Goal: Information Seeking & Learning: Find contact information

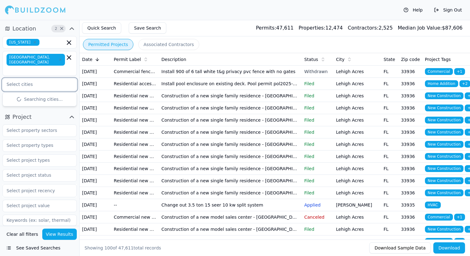
click at [56, 79] on input "text" at bounding box center [36, 84] width 66 height 11
click at [58, 58] on icon "button" at bounding box center [60, 60] width 4 height 4
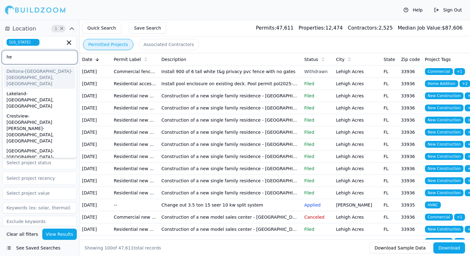
type input "h"
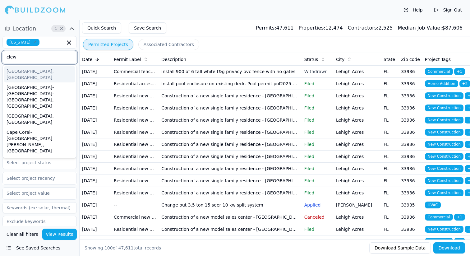
type input "clewi"
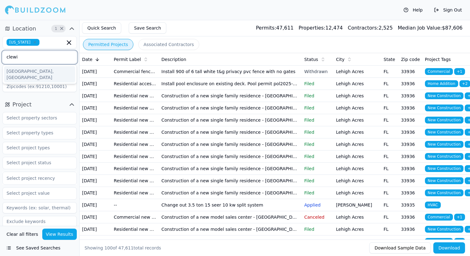
click at [30, 74] on div "[GEOGRAPHIC_DATA], [GEOGRAPHIC_DATA]" at bounding box center [39, 74] width 71 height 16
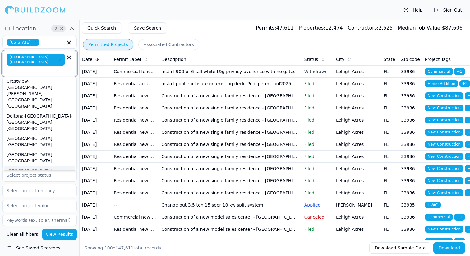
scroll to position [51, 0]
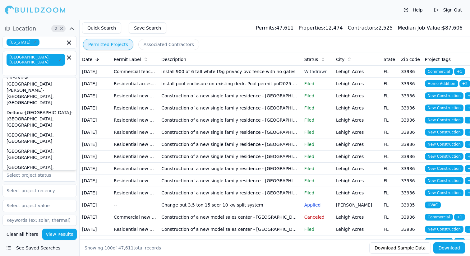
click at [197, 28] on div "Quick Search Save Search Permits: 47,611 Properties: 12,474 Contractors: 2,525 …" at bounding box center [275, 28] width 390 height 16
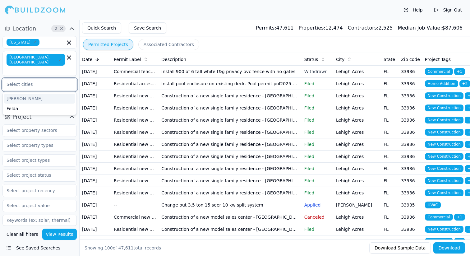
click at [19, 79] on input "text" at bounding box center [36, 84] width 66 height 11
click at [24, 94] on div "Labelle" at bounding box center [39, 99] width 71 height 10
click at [232, 36] on div "Permitted Projects Associated Contractors" at bounding box center [275, 44] width 390 height 16
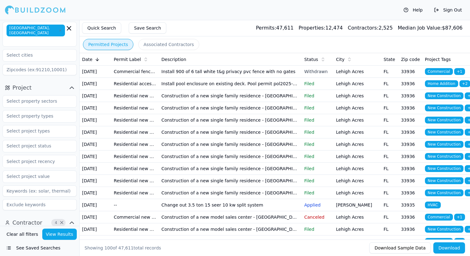
scroll to position [33, 0]
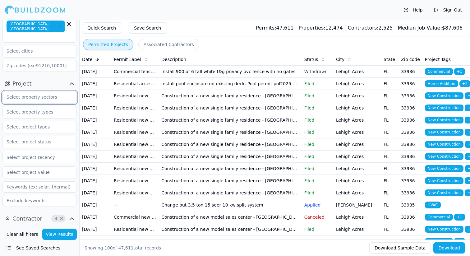
click at [42, 91] on input "text" at bounding box center [36, 96] width 66 height 11
click at [43, 106] on div "Residential" at bounding box center [39, 111] width 71 height 10
click at [39, 76] on div "Project 1 × Residential Select project recency" at bounding box center [39, 143] width 79 height 135
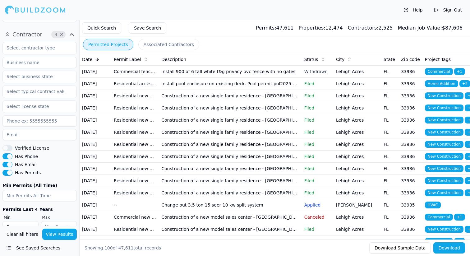
scroll to position [218, 0]
click at [5, 144] on button "Verified License" at bounding box center [7, 147] width 10 height 6
click at [61, 237] on button "View Results" at bounding box center [59, 233] width 35 height 11
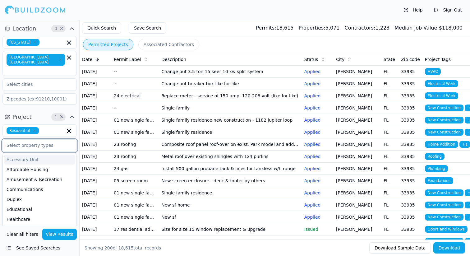
click at [44, 140] on input "text" at bounding box center [36, 145] width 66 height 11
click at [24, 194] on div "Land" at bounding box center [39, 199] width 71 height 10
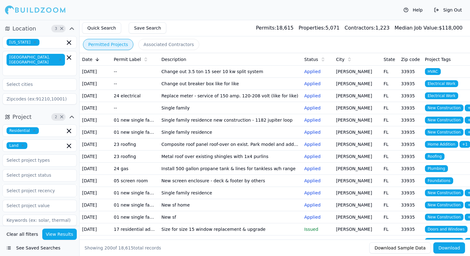
click at [57, 236] on button "View Results" at bounding box center [59, 233] width 35 height 11
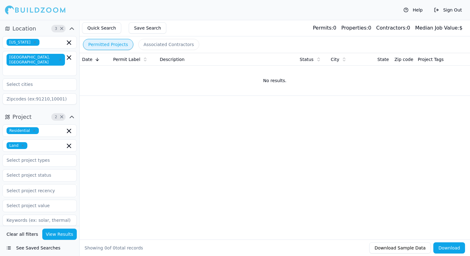
click at [23, 144] on icon "button" at bounding box center [23, 146] width 4 height 4
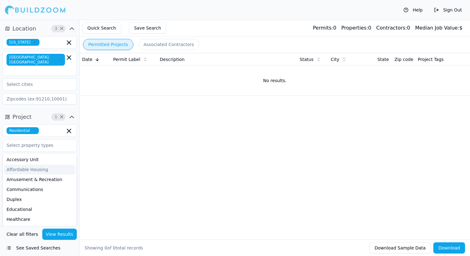
click at [94, 163] on div "Date Permit Label Description Status City State Zip code Project Tags No result…" at bounding box center [275, 136] width 390 height 167
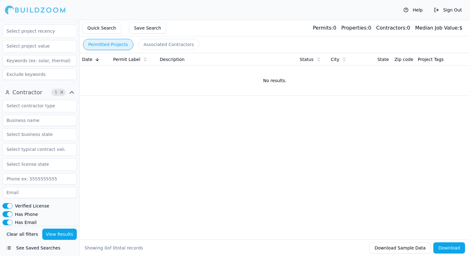
scroll to position [154, 0]
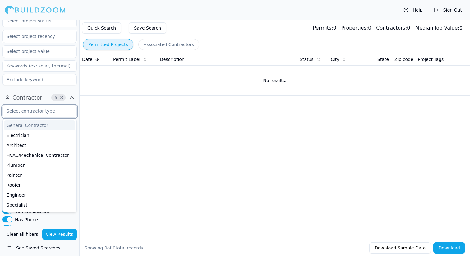
click at [41, 105] on input "text" at bounding box center [36, 110] width 66 height 11
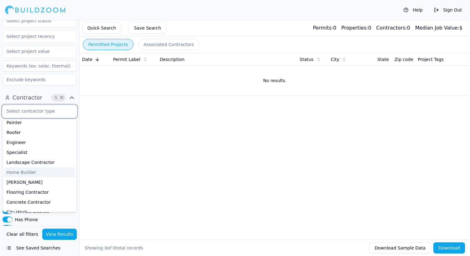
click at [35, 167] on div "Home Builder" at bounding box center [39, 172] width 71 height 10
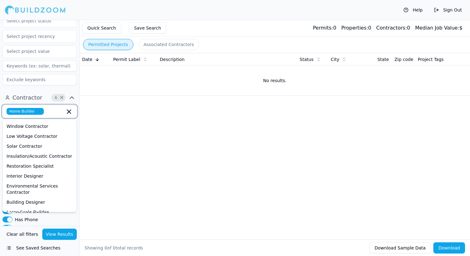
scroll to position [254, 0]
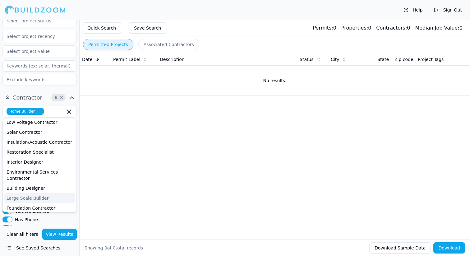
click at [99, 163] on div "Date Permit Label Description Status City State Zip code Project Tags No result…" at bounding box center [275, 136] width 390 height 167
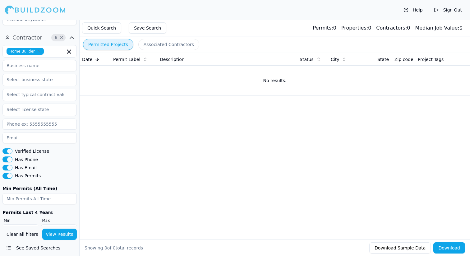
scroll to position [218, 0]
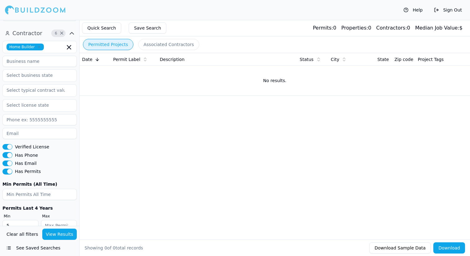
click at [59, 234] on button "View Results" at bounding box center [59, 233] width 35 height 11
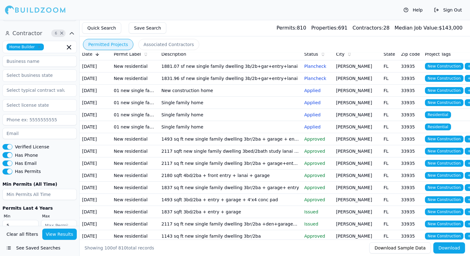
scroll to position [0, 0]
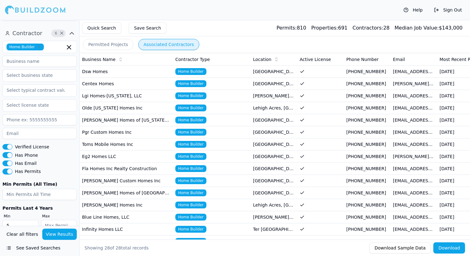
click at [168, 47] on button "Associated Contractors" at bounding box center [168, 44] width 61 height 11
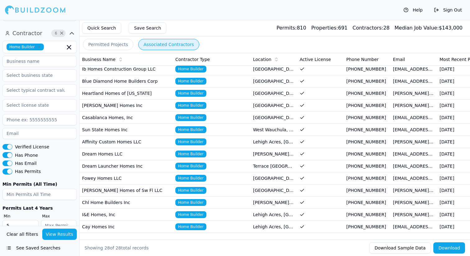
scroll to position [191, 0]
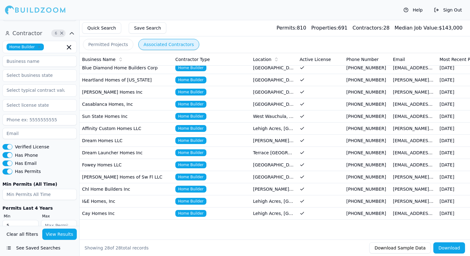
click at [403, 249] on button "Download Sample Data" at bounding box center [400, 247] width 62 height 11
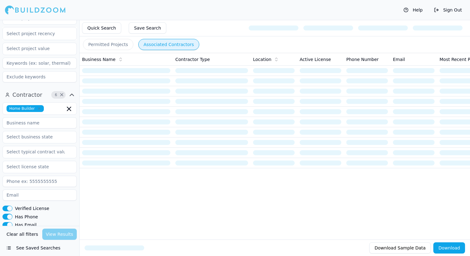
scroll to position [218, 0]
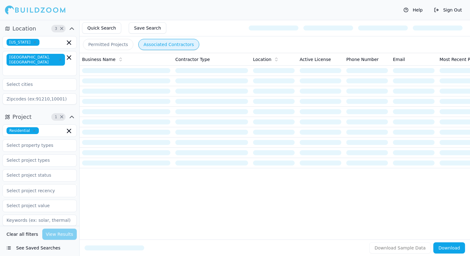
drag, startPoint x: 101, startPoint y: 68, endPoint x: 153, endPoint y: 75, distance: 51.8
click at [153, 75] on td at bounding box center [126, 71] width 93 height 10
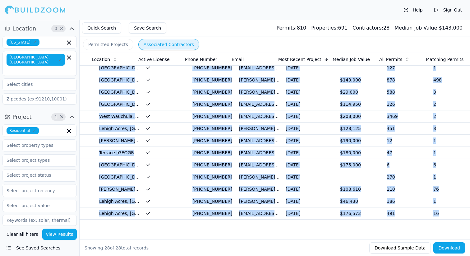
scroll to position [0, 161]
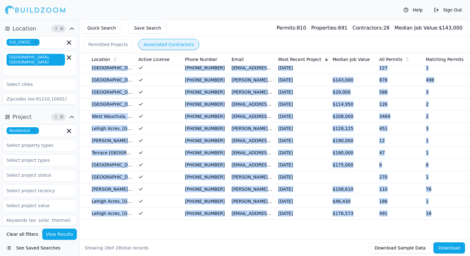
drag, startPoint x: 82, startPoint y: 70, endPoint x: 453, endPoint y: 208, distance: 396.5
click at [453, 208] on tbody "Dsw Homes Home Builder [GEOGRAPHIC_DATA], [GEOGRAPHIC_DATA] [PHONE_NUMBER] [EMA…" at bounding box center [194, 49] width 552 height 339
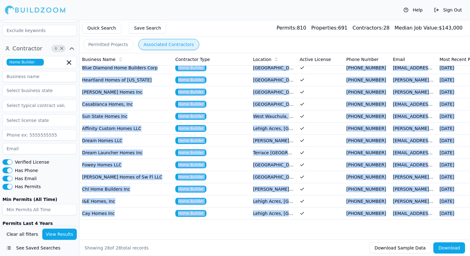
scroll to position [218, 0]
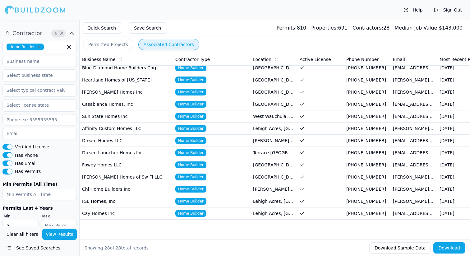
click at [21, 220] on input "5" at bounding box center [20, 225] width 36 height 11
click at [56, 235] on button "View Results" at bounding box center [59, 233] width 35 height 11
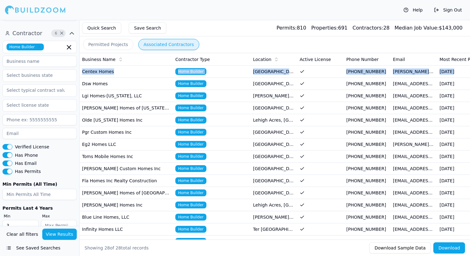
drag, startPoint x: 82, startPoint y: 71, endPoint x: 109, endPoint y: 78, distance: 28.0
click at [109, 78] on tbody "Centex Homes Home Builder [GEOGRAPHIC_DATA], [GEOGRAPHIC_DATA] [PHONE_NUMBER] […" at bounding box center [356, 235] width 552 height 339
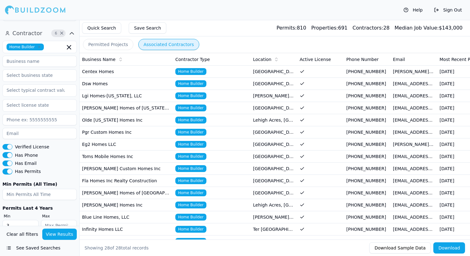
click at [219, 27] on div "Quick Search Save Search Permits: 810 Properties: 691 Contractors: 28 Median Jo…" at bounding box center [275, 28] width 390 height 16
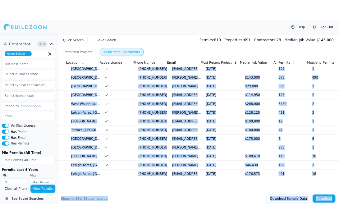
scroll to position [0, 161]
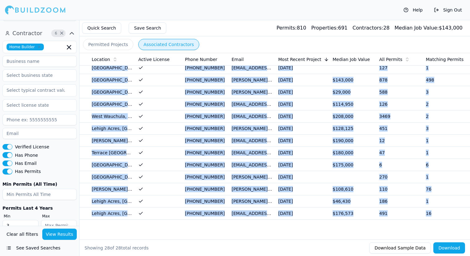
drag, startPoint x: 81, startPoint y: 71, endPoint x: 469, endPoint y: 212, distance: 412.9
click at [469, 212] on tbody "Centex Homes Home Builder [GEOGRAPHIC_DATA], [GEOGRAPHIC_DATA] [PHONE_NUMBER] […" at bounding box center [194, 49] width 552 height 339
copy tbody "Centex Homes Home Builder [GEOGRAPHIC_DATA], [GEOGRAPHIC_DATA] [PHONE_NUMBER] […"
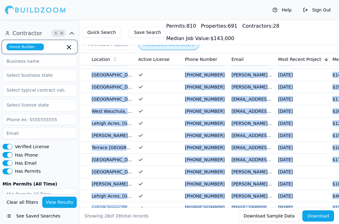
click at [68, 44] on icon "button" at bounding box center [68, 47] width 7 height 7
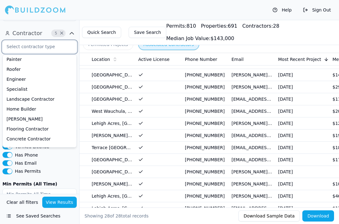
scroll to position [53, 0]
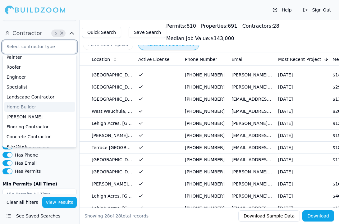
click at [38, 102] on div "Home Builder" at bounding box center [39, 107] width 71 height 10
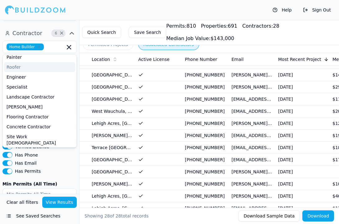
click at [88, 9] on div "Help Sign Out" at bounding box center [169, 10] width 339 height 20
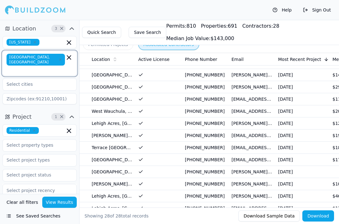
click at [71, 57] on icon "button" at bounding box center [68, 57] width 7 height 7
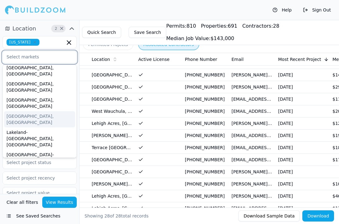
scroll to position [139, 0]
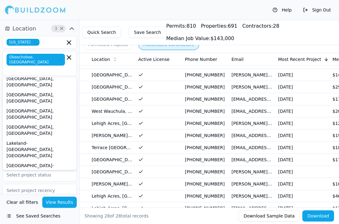
click at [66, 202] on button "View Results" at bounding box center [59, 202] width 35 height 11
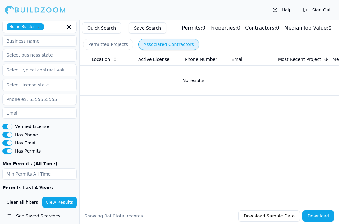
scroll to position [250, 0]
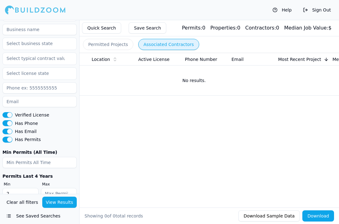
click at [32, 188] on input "2" at bounding box center [20, 193] width 36 height 11
type input "1"
click at [32, 188] on input "1" at bounding box center [20, 193] width 36 height 11
click at [59, 202] on button "View Results" at bounding box center [59, 202] width 35 height 11
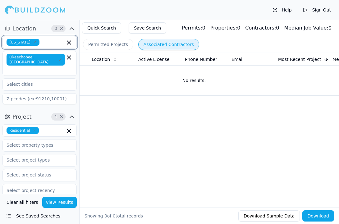
click at [70, 44] on icon "button" at bounding box center [68, 42] width 7 height 7
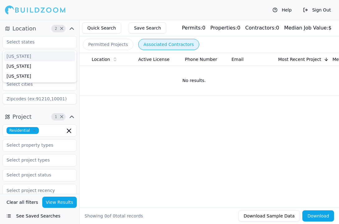
click at [93, 65] on th "Location" at bounding box center [112, 59] width 47 height 12
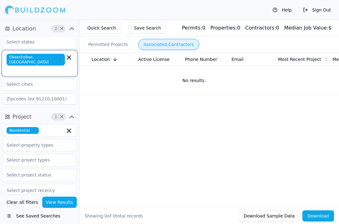
click at [62, 67] on input "text" at bounding box center [36, 70] width 57 height 6
click at [67, 58] on icon "button" at bounding box center [68, 57] width 7 height 7
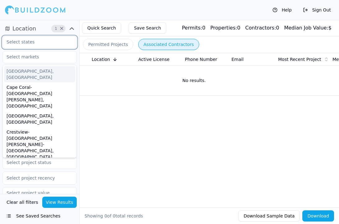
click at [49, 41] on input "text" at bounding box center [36, 41] width 66 height 11
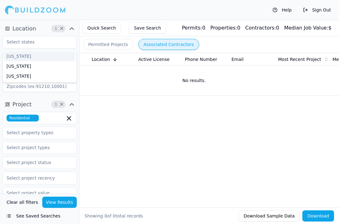
click at [80, 106] on div "Business Name Contractor Type Location Active License Phone Number Email Most R…" at bounding box center [210, 120] width 260 height 135
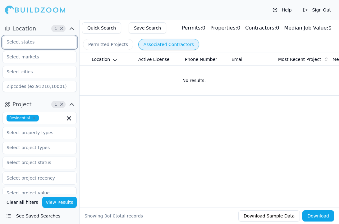
click at [46, 44] on input "text" at bounding box center [36, 41] width 66 height 11
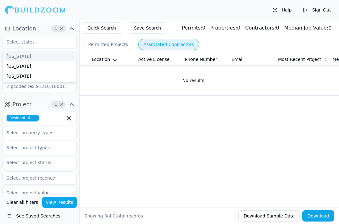
click at [15, 20] on div "Location 1 × [US_STATE] [US_STATE] [US_STATE] Project 1 × Residential Select pr…" at bounding box center [39, 107] width 79 height 174
click at [57, 57] on input "text" at bounding box center [36, 56] width 66 height 11
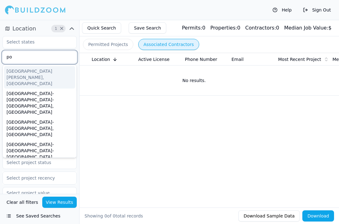
type input "p"
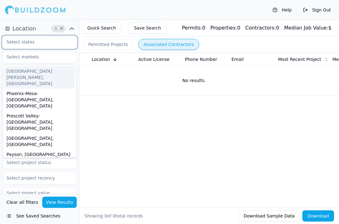
click at [43, 42] on input "text" at bounding box center [36, 41] width 66 height 11
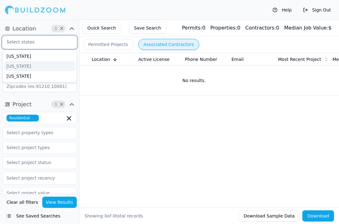
click at [19, 67] on div "[US_STATE]" at bounding box center [39, 66] width 71 height 10
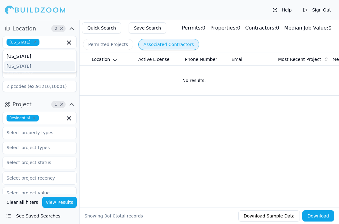
click at [78, 83] on div "Location 2 × [US_STATE] [US_STATE] [US_STATE]" at bounding box center [39, 59] width 79 height 76
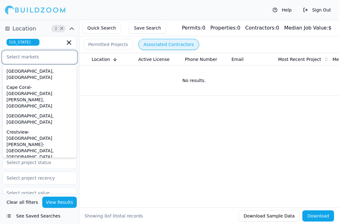
click at [51, 59] on input "text" at bounding box center [36, 56] width 66 height 11
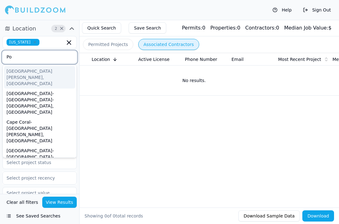
type input "P"
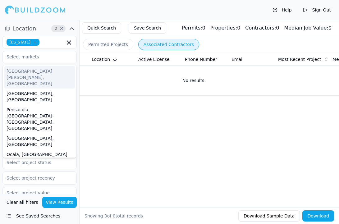
click at [85, 123] on div "Business Name Contractor Type Location Active License Phone Number Email Most R…" at bounding box center [210, 120] width 260 height 135
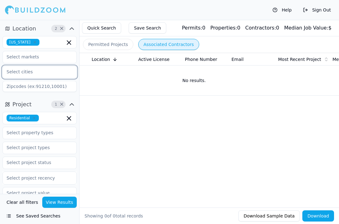
click at [44, 72] on input "text" at bounding box center [36, 71] width 66 height 11
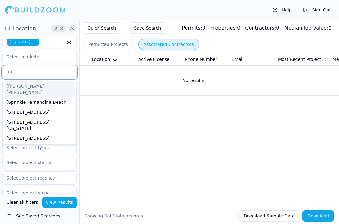
type input "por"
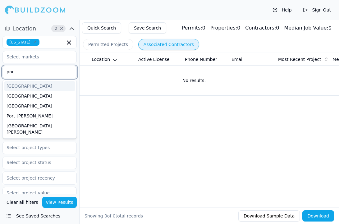
click at [39, 87] on div "[GEOGRAPHIC_DATA]" at bounding box center [39, 86] width 71 height 10
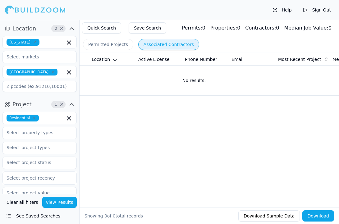
click at [64, 204] on button "View Results" at bounding box center [59, 202] width 35 height 11
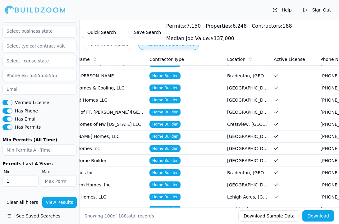
scroll to position [250, 0]
click at [32, 180] on input "2" at bounding box center [20, 181] width 36 height 11
click at [32, 180] on input "3" at bounding box center [20, 181] width 36 height 11
click at [32, 180] on input "4" at bounding box center [20, 181] width 36 height 11
click at [32, 180] on input "5" at bounding box center [20, 181] width 36 height 11
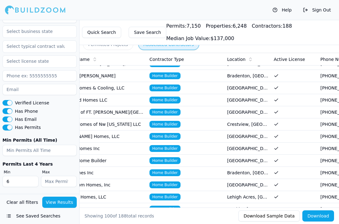
click at [32, 180] on input "6" at bounding box center [20, 181] width 36 height 11
click at [32, 180] on input "7" at bounding box center [20, 181] width 36 height 11
click at [32, 180] on input "8" at bounding box center [20, 181] width 36 height 11
click at [32, 180] on input "9" at bounding box center [20, 181] width 36 height 11
click at [32, 180] on input "10" at bounding box center [20, 181] width 36 height 11
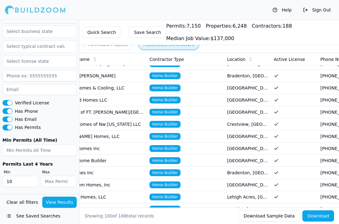
click at [53, 202] on button "View Results" at bounding box center [59, 202] width 35 height 11
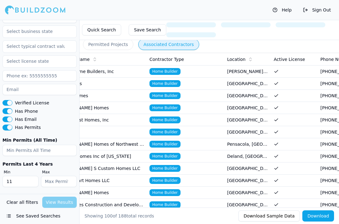
click at [31, 179] on input "11" at bounding box center [20, 181] width 36 height 11
click at [31, 179] on input "12" at bounding box center [20, 181] width 36 height 11
click at [31, 179] on input "13" at bounding box center [20, 181] width 36 height 11
click at [31, 179] on input "14" at bounding box center [20, 181] width 36 height 11
click at [31, 179] on input "15" at bounding box center [20, 181] width 36 height 11
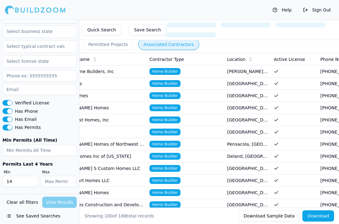
click at [31, 182] on input "14" at bounding box center [20, 181] width 36 height 11
click at [31, 182] on input "13" at bounding box center [20, 181] width 36 height 11
click at [31, 182] on input "12" at bounding box center [20, 181] width 36 height 11
click at [31, 182] on input "11" at bounding box center [20, 181] width 36 height 11
click at [31, 182] on input "10" at bounding box center [20, 181] width 36 height 11
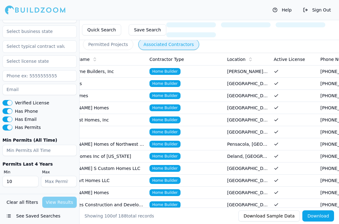
click at [191, 7] on div "Help Sign Out" at bounding box center [169, 10] width 339 height 20
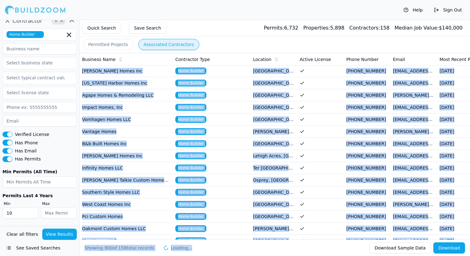
scroll to position [10776, 0]
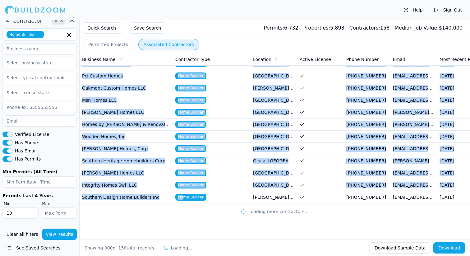
drag, startPoint x: 82, startPoint y: 70, endPoint x: 185, endPoint y: 193, distance: 160.4
copy tbody "Green Coast Homes, Inc Home Builder [GEOGRAPHIC_DATA], [GEOGRAPHIC_DATA] [PHONE…"
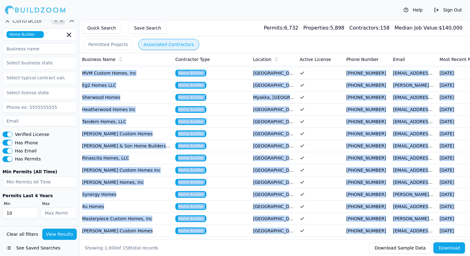
scroll to position [4066, 0]
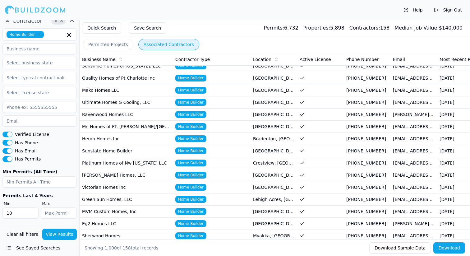
click at [22, 214] on input "10" at bounding box center [20, 212] width 36 height 11
click at [33, 211] on input "11" at bounding box center [20, 212] width 36 height 11
click at [33, 211] on input "12" at bounding box center [20, 212] width 36 height 11
click at [33, 211] on input "13" at bounding box center [20, 212] width 36 height 11
click at [33, 211] on input "14" at bounding box center [20, 212] width 36 height 11
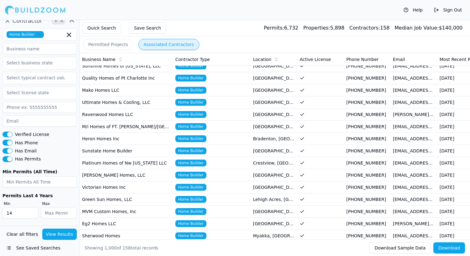
click at [33, 211] on input "15" at bounding box center [20, 212] width 36 height 11
click at [33, 211] on input "16" at bounding box center [20, 212] width 36 height 11
click at [33, 211] on input "17" at bounding box center [20, 212] width 36 height 11
click at [33, 211] on input "18" at bounding box center [20, 212] width 36 height 11
click at [33, 211] on input "19" at bounding box center [20, 212] width 36 height 11
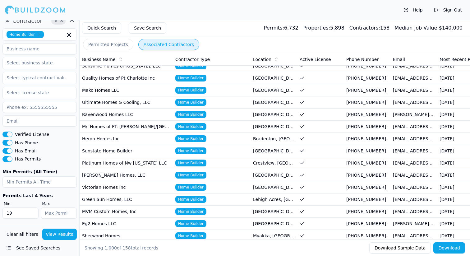
click at [33, 211] on input "20" at bounding box center [20, 212] width 36 height 11
type input "21"
click at [33, 211] on input "21" at bounding box center [20, 212] width 36 height 11
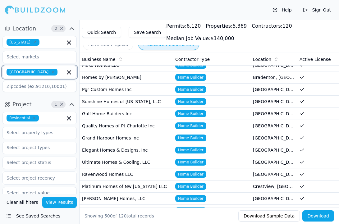
click at [70, 72] on icon "button" at bounding box center [68, 72] width 7 height 7
type input "clewiston"
click at [59, 86] on div "Clewiston" at bounding box center [39, 86] width 71 height 10
click at [66, 202] on button "View Results" at bounding box center [59, 202] width 35 height 11
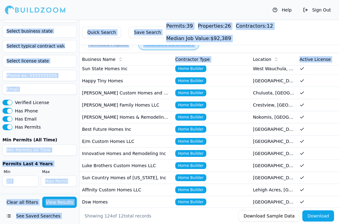
scroll to position [1386, 0]
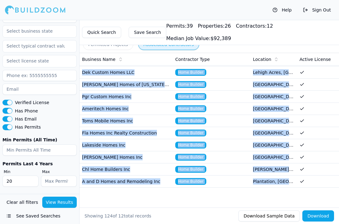
drag, startPoint x: 83, startPoint y: 69, endPoint x: 299, endPoint y: 173, distance: 239.8
copy tbody "Dsw Homes Home Builder Sanford, FL (863) 337-3332 rebuild4fl@dswhomes.com Aug 2…"
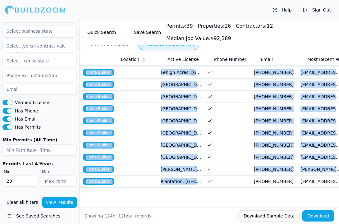
scroll to position [0, 78]
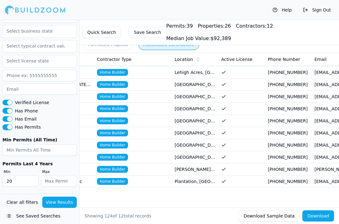
click at [182, 196] on div "Business Name Contractor Type Location Active License Phone Number Email Most R…" at bounding box center [210, 130] width 260 height 155
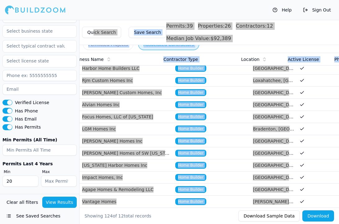
scroll to position [924, 0]
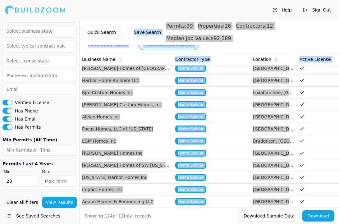
drag, startPoint x: 313, startPoint y: 180, endPoint x: 94, endPoint y: 39, distance: 259.5
click at [99, 20] on main "Quick Search Save Search Permits: 39 Properties: 26 Contractors: 12 Median Job …" at bounding box center [219, 20] width 240 height 0
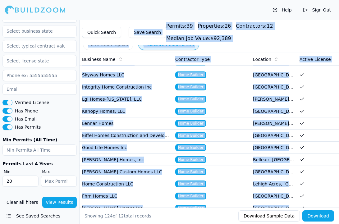
scroll to position [0, 0]
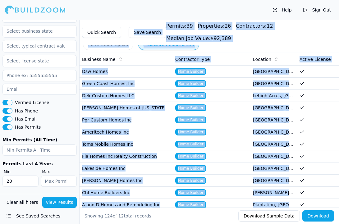
click at [135, 50] on div "Permitted Projects Associated Contractors" at bounding box center [210, 44] width 260 height 16
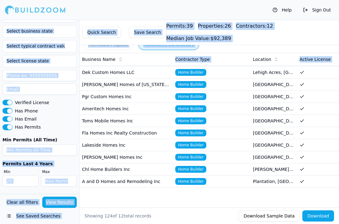
scroll to position [0, 292]
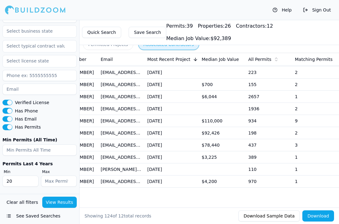
drag, startPoint x: 81, startPoint y: 70, endPoint x: 309, endPoint y: 185, distance: 255.2
copy thead "Business Name Contractor Type Location Active License Phone Number Email Most R…"
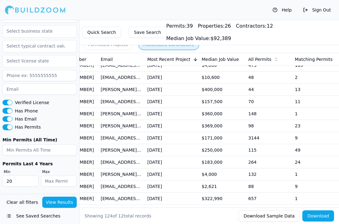
scroll to position [0, 0]
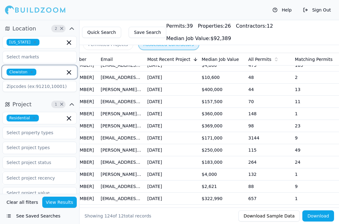
click at [69, 71] on icon "button" at bounding box center [68, 72] width 7 height 7
type input "lehigh"
click at [47, 85] on div "Lehigh Acres" at bounding box center [39, 86] width 71 height 10
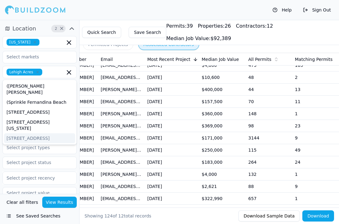
click at [64, 204] on button "View Results" at bounding box center [59, 202] width 35 height 11
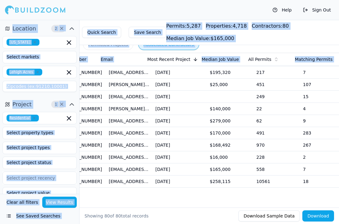
scroll to position [0, 292]
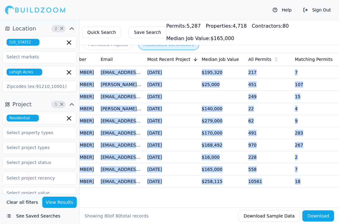
drag, startPoint x: 82, startPoint y: 70, endPoint x: 308, endPoint y: 176, distance: 249.6
copy tbody "Maronda Homes Inc of Florida Home Builder Deland, FL (407) 475-9112 permittingo…"
click at [70, 43] on icon "button" at bounding box center [68, 42] width 7 height 7
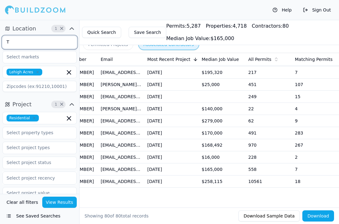
type input "Texas"
type input "75206"
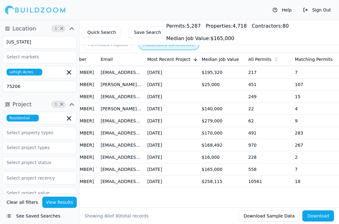
drag, startPoint x: 21, startPoint y: 85, endPoint x: 2, endPoint y: 85, distance: 19.0
click at [2, 85] on div "Location 1 × Texas Lehigh Acres 75206" at bounding box center [39, 59] width 79 height 76
click at [38, 72] on icon "button" at bounding box center [38, 72] width 4 height 4
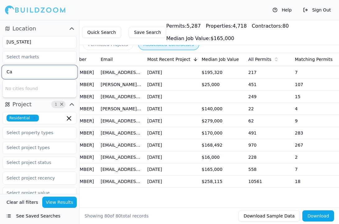
type input "C"
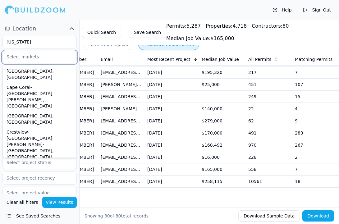
click at [43, 55] on input "text" at bounding box center [36, 56] width 66 height 11
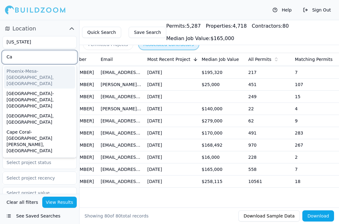
type input "C"
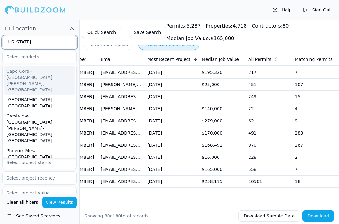
click at [55, 39] on input "Texas" at bounding box center [36, 41] width 66 height 11
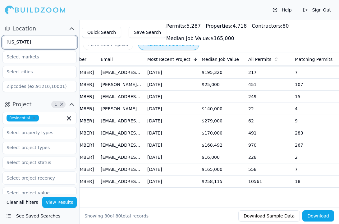
drag, startPoint x: 35, startPoint y: 41, endPoint x: 2, endPoint y: 41, distance: 32.3
click at [2, 41] on div "Texas" at bounding box center [39, 42] width 74 height 12
type input "t"
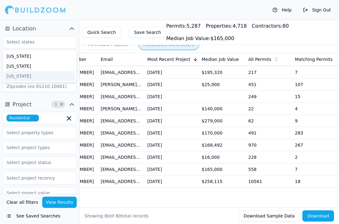
click at [42, 94] on div "Location Arizona Florida Hawaii" at bounding box center [39, 59] width 79 height 76
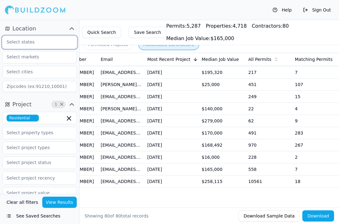
click at [39, 41] on input "text" at bounding box center [36, 41] width 66 height 11
type input "T"
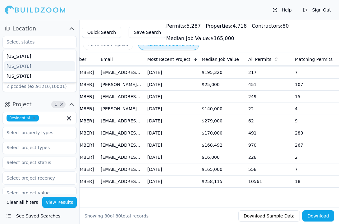
click at [57, 22] on div "Location Arizona Florida Hawaii" at bounding box center [39, 59] width 79 height 76
click at [43, 72] on input "text" at bounding box center [36, 71] width 66 height 11
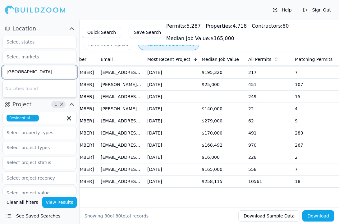
type input "Knoxville"
drag, startPoint x: 39, startPoint y: 71, endPoint x: -11, endPoint y: 71, distance: 49.4
click at [0, 71] on html "Help Sign Out Location Knoxville No cities found Project 1 × Residential Select…" at bounding box center [169, 112] width 339 height 224
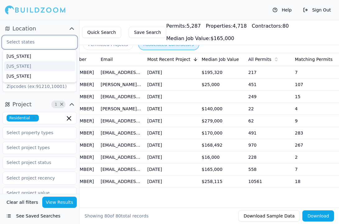
click at [33, 44] on input "text" at bounding box center [36, 41] width 66 height 11
paste input "tennessee"
type input "tennessee"
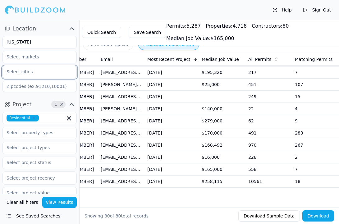
click at [51, 71] on input "text" at bounding box center [36, 71] width 66 height 11
type input "K"
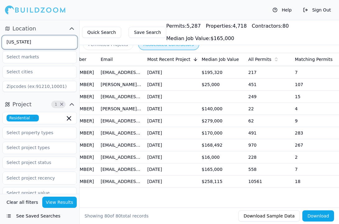
drag, startPoint x: 40, startPoint y: 38, endPoint x: 32, endPoint y: 43, distance: 9.7
click at [32, 43] on input "tennessee" at bounding box center [36, 41] width 66 height 11
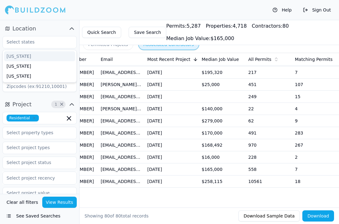
click at [70, 15] on div "Help Sign Out" at bounding box center [169, 10] width 339 height 20
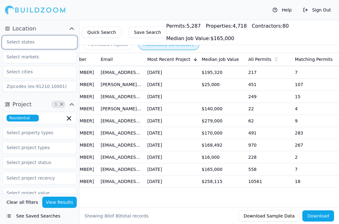
click at [48, 42] on input "text" at bounding box center [36, 41] width 66 height 11
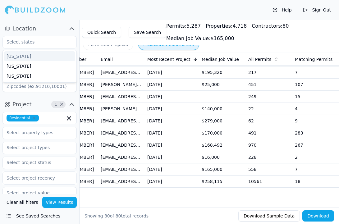
click at [49, 25] on button "Location" at bounding box center [39, 29] width 74 height 10
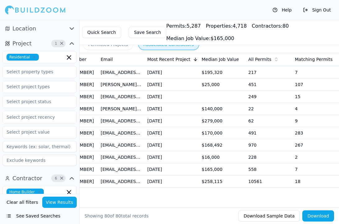
click at [48, 28] on button "Location" at bounding box center [39, 29] width 74 height 10
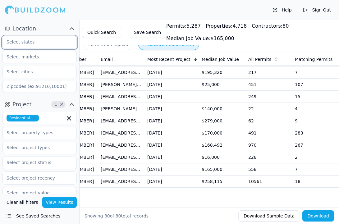
click at [43, 41] on input "text" at bounding box center [36, 41] width 66 height 11
click at [51, 24] on button "Location" at bounding box center [39, 29] width 74 height 10
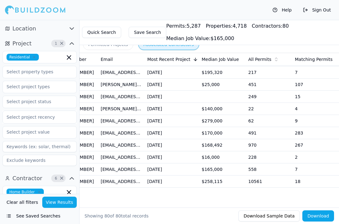
click at [54, 27] on button "Location" at bounding box center [39, 29] width 74 height 10
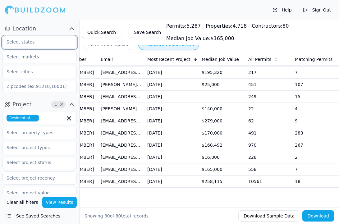
click at [30, 45] on input "text" at bounding box center [36, 41] width 66 height 11
type input "Texas"
click at [49, 24] on button "Location" at bounding box center [39, 29] width 74 height 10
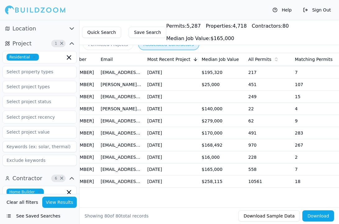
click at [47, 34] on div "Location" at bounding box center [39, 28] width 79 height 15
click at [48, 31] on button "Location" at bounding box center [39, 29] width 74 height 10
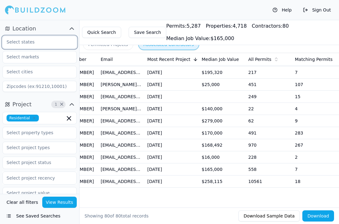
click at [38, 42] on input "text" at bounding box center [36, 41] width 66 height 11
type input "Texas"
click at [16, 62] on div at bounding box center [39, 57] width 74 height 12
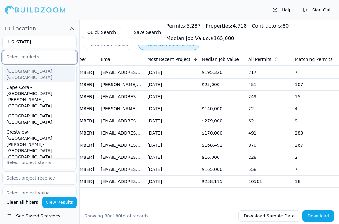
click at [54, 59] on input "text" at bounding box center [36, 56] width 66 height 11
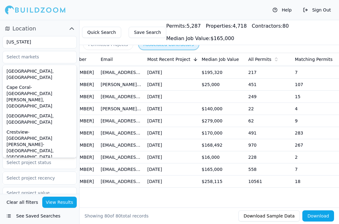
click at [101, 197] on div "Business Name Contractor Type Location Active License Phone Number Email Most R…" at bounding box center [210, 130] width 260 height 155
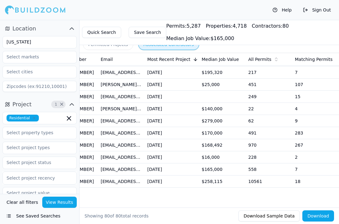
click at [33, 88] on input at bounding box center [39, 86] width 74 height 11
click at [34, 71] on input "text" at bounding box center [36, 71] width 66 height 11
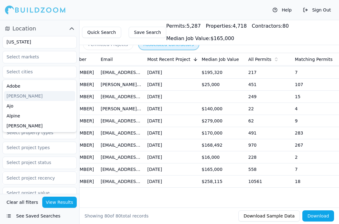
click at [120, 10] on div "Help Sign Out" at bounding box center [169, 10] width 339 height 20
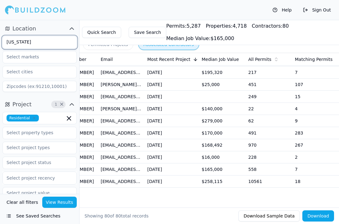
drag, startPoint x: 42, startPoint y: 41, endPoint x: -12, endPoint y: 41, distance: 54.4
click at [0, 41] on html "Help Sign Out Location Texas Project 1 × Residential Select project recency Con…" at bounding box center [169, 112] width 339 height 224
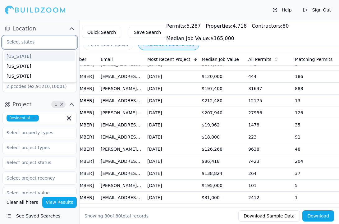
scroll to position [25, 0]
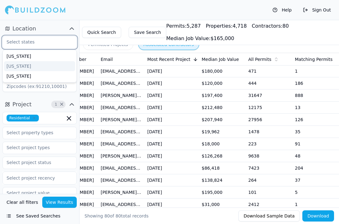
click at [32, 66] on div "[US_STATE]" at bounding box center [39, 66] width 71 height 10
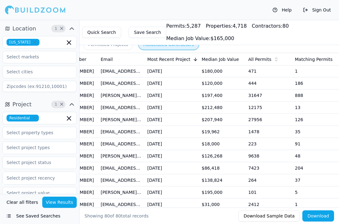
click at [74, 16] on div "Help Sign Out" at bounding box center [169, 10] width 339 height 20
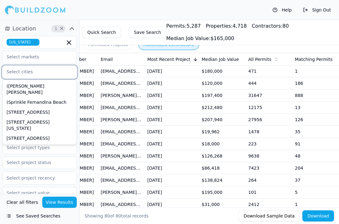
click at [26, 72] on input "text" at bounding box center [36, 71] width 66 height 11
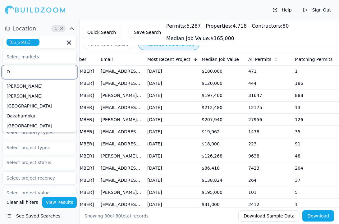
type input "Ok"
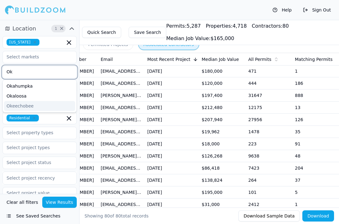
click at [27, 104] on div "Okeechobee" at bounding box center [39, 106] width 71 height 10
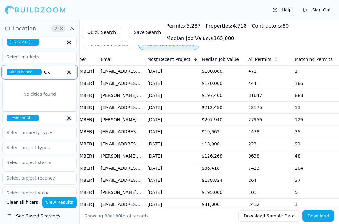
type input "O"
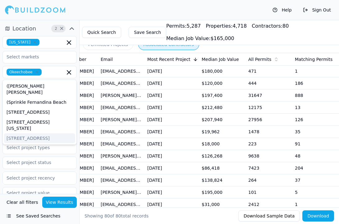
click at [61, 202] on button "View Results" at bounding box center [59, 202] width 35 height 11
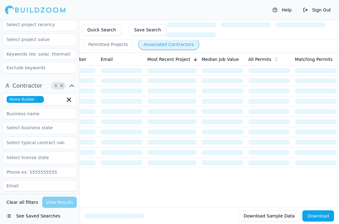
scroll to position [250, 0]
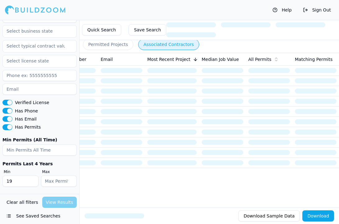
click at [32, 182] on input "19" at bounding box center [20, 181] width 36 height 11
click at [32, 182] on input "18" at bounding box center [20, 181] width 36 height 11
click at [32, 182] on input "17" at bounding box center [20, 181] width 36 height 11
click at [32, 182] on input "16" at bounding box center [20, 181] width 36 height 11
click at [32, 182] on input "15" at bounding box center [20, 181] width 36 height 11
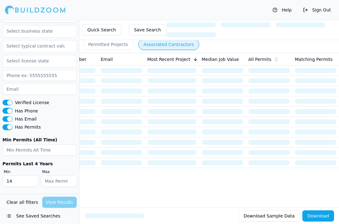
click at [32, 182] on input "14" at bounding box center [20, 181] width 36 height 11
click at [32, 182] on input "13" at bounding box center [20, 181] width 36 height 11
click at [32, 182] on input "12" at bounding box center [20, 181] width 36 height 11
click at [32, 182] on input "11" at bounding box center [20, 181] width 36 height 11
click at [32, 182] on input "10" at bounding box center [20, 181] width 36 height 11
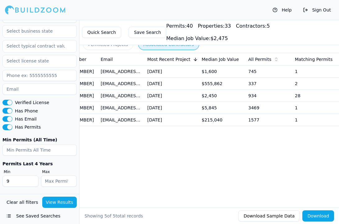
click at [32, 182] on input "9" at bounding box center [20, 181] width 36 height 11
click at [32, 182] on input "8" at bounding box center [20, 181] width 36 height 11
click at [53, 205] on button "View Results" at bounding box center [59, 202] width 35 height 11
click at [126, 164] on div "Business Name Contractor Type Location Active License Phone Number Email Most R…" at bounding box center [210, 120] width 260 height 135
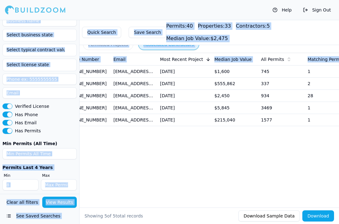
scroll to position [0, 292]
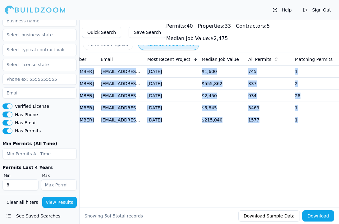
drag, startPoint x: 82, startPoint y: 72, endPoint x: 298, endPoint y: 123, distance: 222.2
click at [298, 123] on tbody "Liberty Home Builders, Inc Home Builder Stuart, FL (863) 465-9999 connor@libert…" at bounding box center [63, 96] width 552 height 61
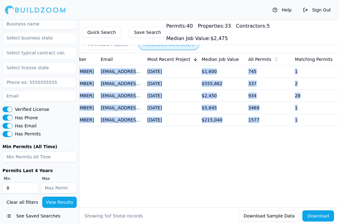
scroll to position [250, 0]
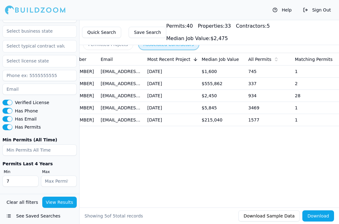
click at [33, 182] on input "7" at bounding box center [20, 181] width 36 height 11
click at [33, 182] on input "6" at bounding box center [20, 181] width 36 height 11
type input "5"
click at [33, 182] on input "5" at bounding box center [20, 181] width 36 height 11
click at [63, 202] on button "View Results" at bounding box center [59, 202] width 35 height 11
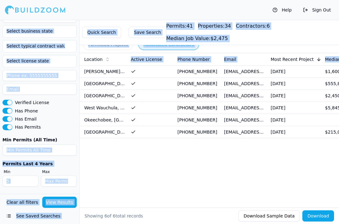
scroll to position [0, 292]
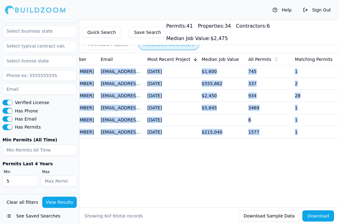
drag, startPoint x: 82, startPoint y: 71, endPoint x: 308, endPoint y: 133, distance: 234.1
click at [308, 133] on tbody "Liberty Home Builders, Inc Home Builder Stuart, FL (863) 465-9999 connor@libert…" at bounding box center [63, 102] width 552 height 73
copy tbody "Liberty Home Builders, Inc Home Builder Stuart, FL (863) 465-9999 connor@libert…"
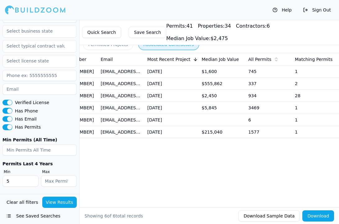
click at [121, 155] on div "Business Name Contractor Type Location Active License Phone Number Email Most R…" at bounding box center [210, 120] width 260 height 135
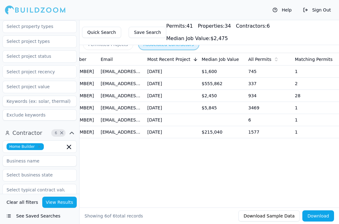
scroll to position [0, 0]
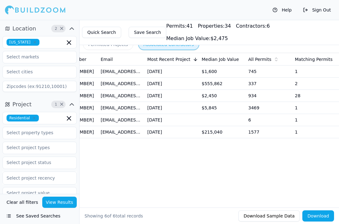
click at [25, 44] on span "[US_STATE]" at bounding box center [23, 42] width 33 height 7
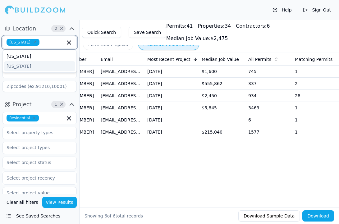
click at [26, 66] on div "[US_STATE]" at bounding box center [39, 66] width 71 height 10
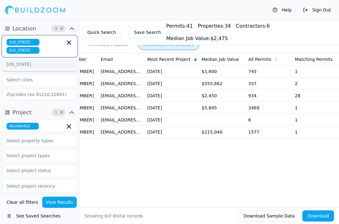
click at [33, 42] on icon "button" at bounding box center [35, 42] width 4 height 4
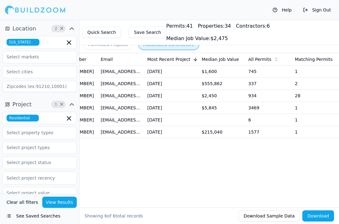
click at [78, 17] on div "Help Sign Out" at bounding box center [169, 10] width 339 height 20
click at [49, 74] on input "text" at bounding box center [36, 71] width 66 height 11
type input "H"
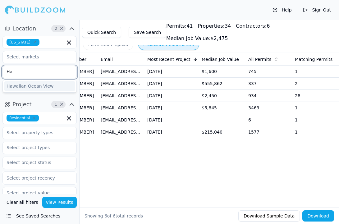
type input "H"
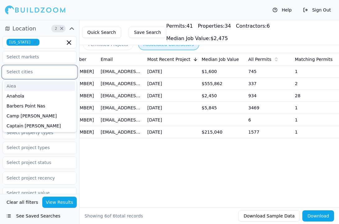
paste input "Keaau"
type input "Keaau"
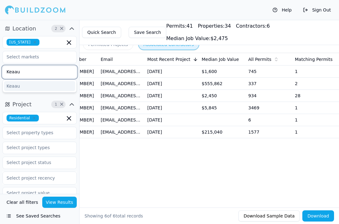
click at [33, 85] on div "Keaau" at bounding box center [39, 86] width 71 height 10
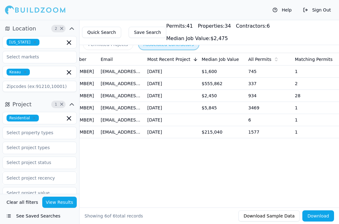
click at [101, 158] on div "Business Name Contractor Type Location Active License Phone Number Email Most R…" at bounding box center [210, 120] width 260 height 135
click at [59, 202] on button "View Results" at bounding box center [59, 202] width 35 height 11
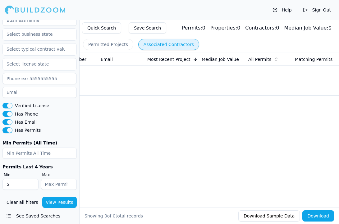
scroll to position [246, 0]
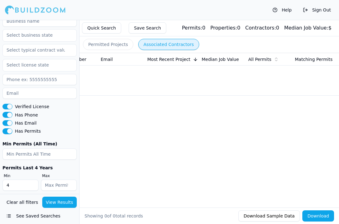
click at [33, 186] on input "4" at bounding box center [20, 185] width 36 height 11
click at [33, 186] on input "3" at bounding box center [20, 185] width 36 height 11
type input "2"
click at [33, 186] on input "2" at bounding box center [20, 185] width 36 height 11
click at [55, 200] on button "View Results" at bounding box center [59, 202] width 35 height 11
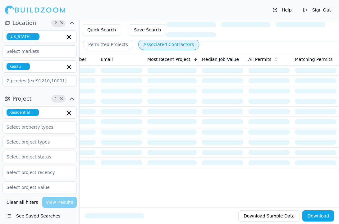
scroll to position [5, 0]
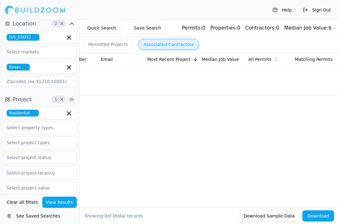
click at [34, 37] on icon "button" at bounding box center [35, 37] width 2 height 2
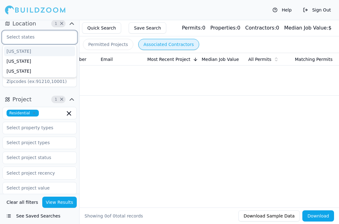
click at [49, 51] on div "[US_STATE]" at bounding box center [39, 51] width 71 height 10
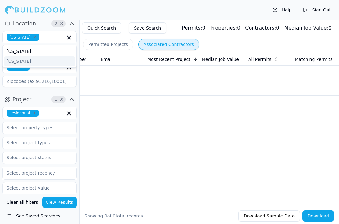
click at [86, 70] on td "No results." at bounding box center [63, 81] width 552 height 30
click at [25, 67] on icon "button" at bounding box center [25, 67] width 4 height 4
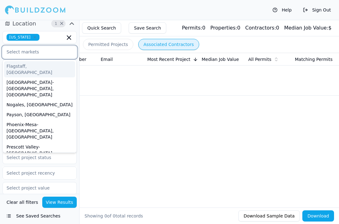
click at [30, 54] on input "text" at bounding box center [36, 51] width 66 height 11
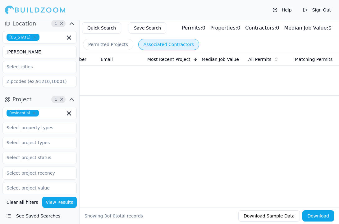
click at [48, 88] on div "Arizona Ari" at bounding box center [39, 59] width 74 height 61
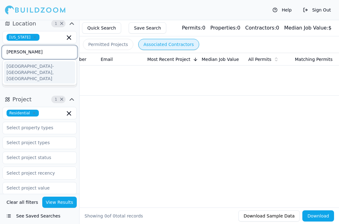
drag, startPoint x: 45, startPoint y: 53, endPoint x: 14, endPoint y: 53, distance: 31.4
click at [14, 53] on input "Ari" at bounding box center [36, 51] width 66 height 11
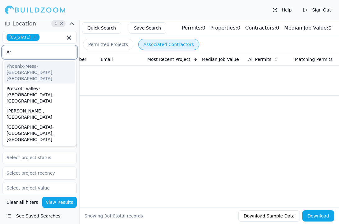
type input "A"
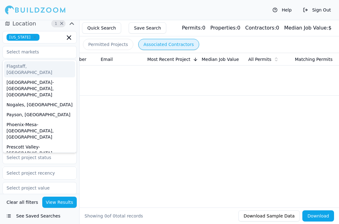
click at [103, 76] on td "No results." at bounding box center [63, 81] width 552 height 30
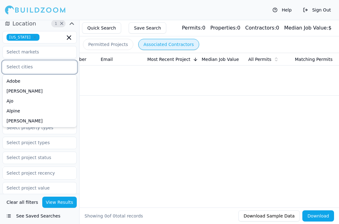
click at [44, 63] on input "text" at bounding box center [36, 66] width 66 height 11
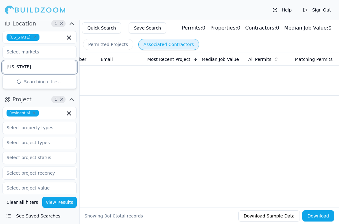
type input "[US_STATE]"
click at [35, 90] on div "Arizona City" at bounding box center [39, 94] width 71 height 16
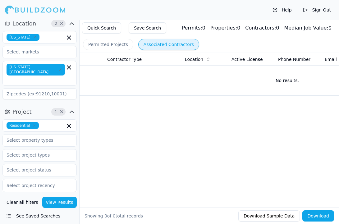
scroll to position [0, 65]
click at [63, 202] on button "View Results" at bounding box center [59, 202] width 35 height 11
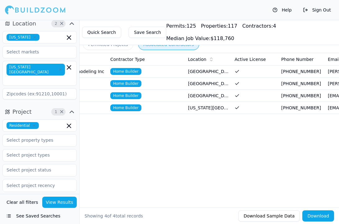
click at [150, 151] on div "Business Name Contractor Type Location Active License Phone Number Email Most R…" at bounding box center [210, 120] width 260 height 135
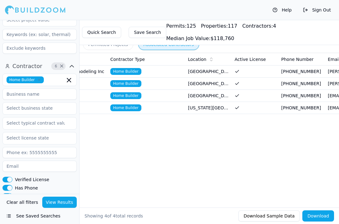
scroll to position [250, 0]
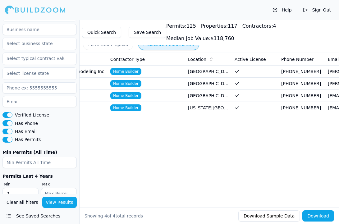
click at [116, 150] on div "Business Name Contractor Type Location Active License Phone Number Email Most R…" at bounding box center [210, 120] width 260 height 135
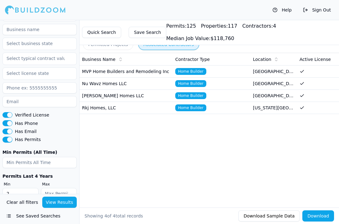
scroll to position [250, 0]
click at [45, 157] on input "number" at bounding box center [39, 162] width 74 height 11
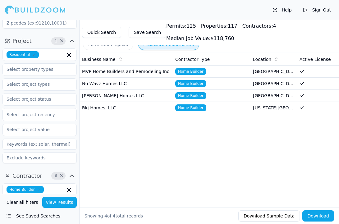
scroll to position [0, 0]
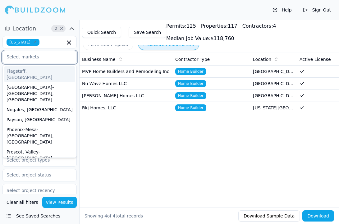
click at [47, 55] on input "text" at bounding box center [36, 56] width 66 height 11
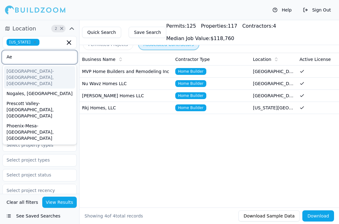
type input "A"
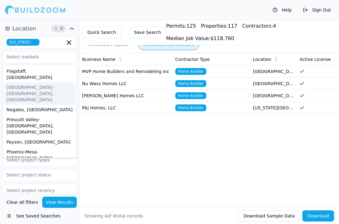
click at [112, 154] on div "Business Name Contractor Type Location Active License Phone Number Email Most R…" at bounding box center [210, 120] width 260 height 135
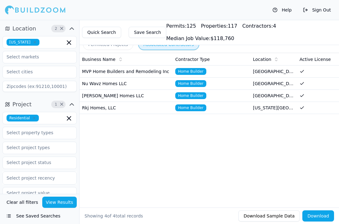
click at [33, 44] on icon "button" at bounding box center [35, 42] width 4 height 4
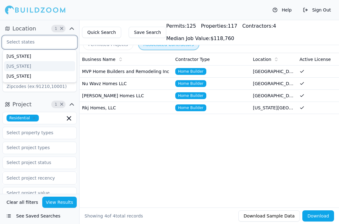
click at [26, 64] on div "[US_STATE]" at bounding box center [39, 66] width 71 height 10
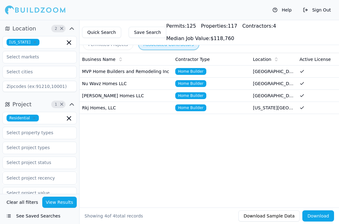
click at [80, 20] on div "Help Sign Out" at bounding box center [169, 10] width 339 height 20
click at [27, 57] on input "text" at bounding box center [36, 56] width 66 height 11
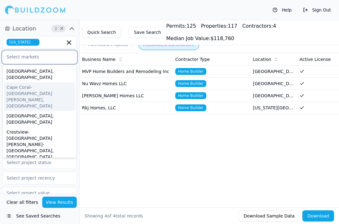
click at [32, 82] on div "Cape Coral-[GEOGRAPHIC_DATA][PERSON_NAME], [GEOGRAPHIC_DATA]" at bounding box center [39, 96] width 71 height 29
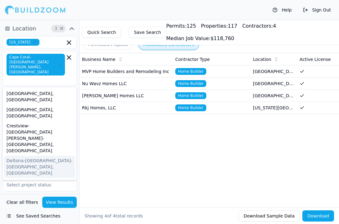
click at [94, 140] on div "Business Name Contractor Type Location Active License Phone Number Email Most R…" at bounding box center [210, 120] width 260 height 135
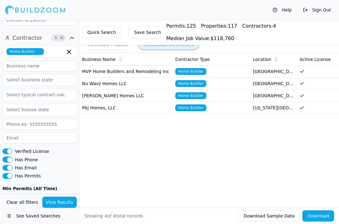
scroll to position [263, 0]
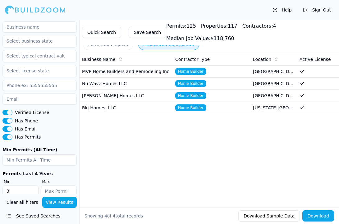
click at [32, 186] on input "3" at bounding box center [20, 191] width 36 height 11
click at [32, 186] on input "4" at bounding box center [20, 191] width 36 height 11
type input "5"
click at [32, 186] on input "5" at bounding box center [20, 191] width 36 height 11
click at [55, 201] on button "View Results" at bounding box center [59, 202] width 35 height 11
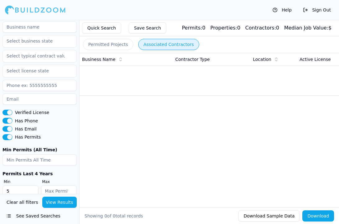
click at [55, 201] on button "View Results" at bounding box center [59, 202] width 35 height 11
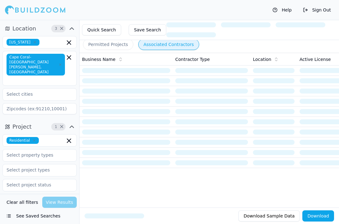
click at [61, 64] on icon "button" at bounding box center [60, 65] width 2 height 2
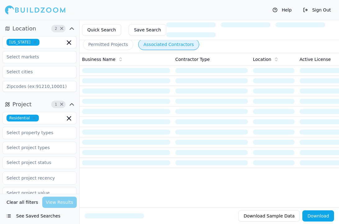
click at [76, 48] on div "[US_STATE]" at bounding box center [39, 42] width 74 height 12
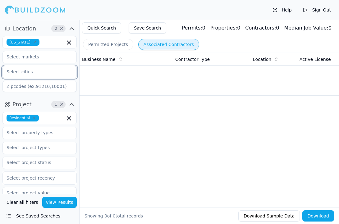
click at [57, 71] on input "text" at bounding box center [36, 71] width 66 height 11
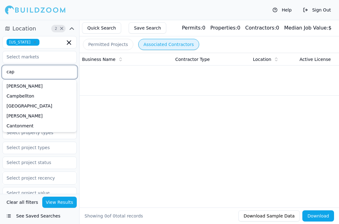
type input "cape"
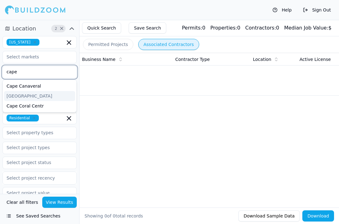
click at [40, 96] on div "Cape Coral" at bounding box center [39, 96] width 71 height 10
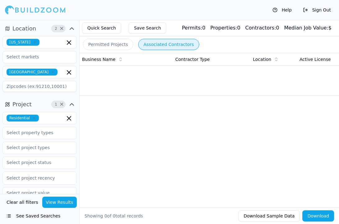
click at [62, 202] on button "View Results" at bounding box center [59, 202] width 35 height 11
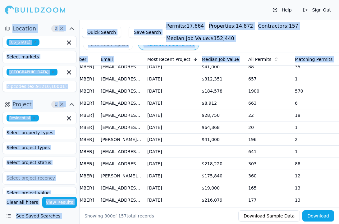
scroll to position [3535, 0]
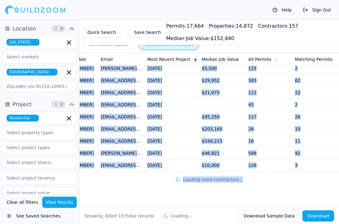
drag, startPoint x: 82, startPoint y: 71, endPoint x: 325, endPoint y: 180, distance: 266.4
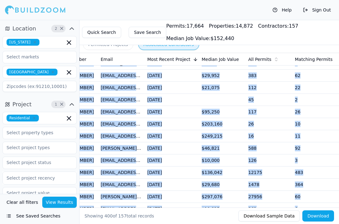
copy div "David Weekley Homes Home Builder Tampa, FL (850) 236-3468 nlove@dwhomes.com Aug…"
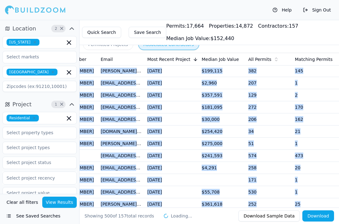
scroll to position [3992, 0]
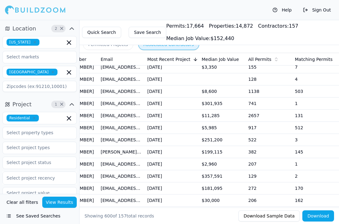
click at [304, 43] on div "Quick Search Save Search Permits: 17,664 Properties: 14,872 Contractors: 157 Me…" at bounding box center [210, 32] width 260 height 25
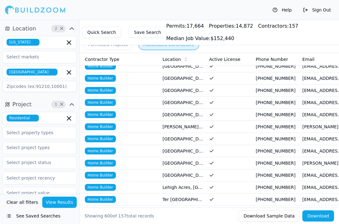
scroll to position [3252, 0]
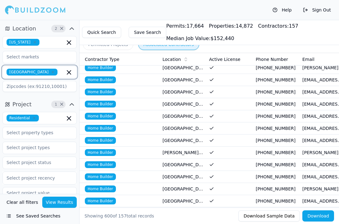
click at [68, 72] on icon "button" at bounding box center [68, 72] width 7 height 7
type input "Oran"
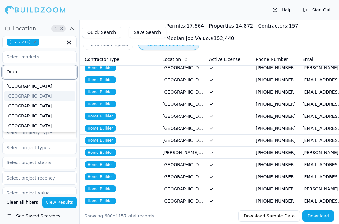
click at [29, 94] on div "Orange County" at bounding box center [39, 96] width 71 height 10
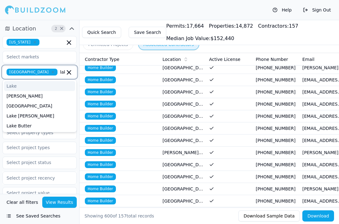
type input "lake c"
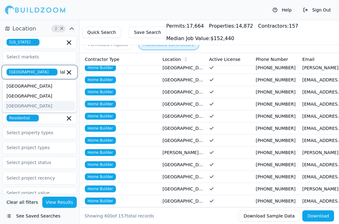
click at [25, 104] on div "Lake County" at bounding box center [39, 106] width 71 height 10
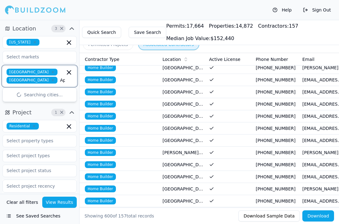
type input "Apo"
click at [57, 105] on div "Apopka" at bounding box center [39, 104] width 71 height 10
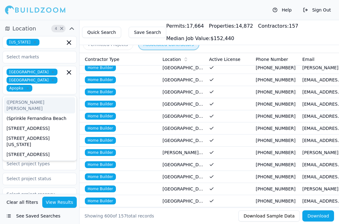
click at [2, 95] on div "Location 4 × Florida Orange County Lake County Apopka (Eckerd Dru Fernandina Be…" at bounding box center [39, 67] width 79 height 92
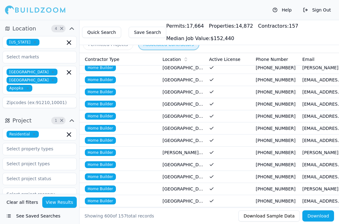
scroll to position [266, 0]
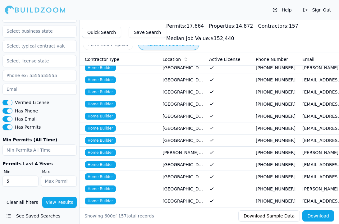
click at [63, 204] on button "View Results" at bounding box center [59, 202] width 35 height 11
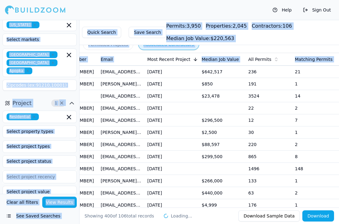
scroll to position [4747, 0]
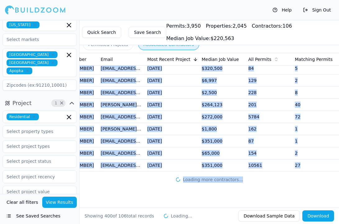
drag, startPoint x: 82, startPoint y: 70, endPoint x: 329, endPoint y: 200, distance: 279.7
click at [329, 200] on div "Business Name Contractor Type Location Active License Phone Number Email Most R…" at bounding box center [210, 130] width 260 height 155
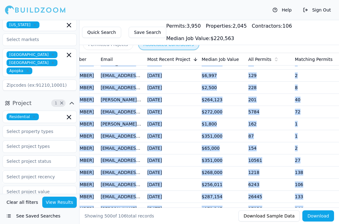
copy div "Stanley Martin Homes Home Builder Sorrento, FL (407) 467-9866 orlandopermitting…"
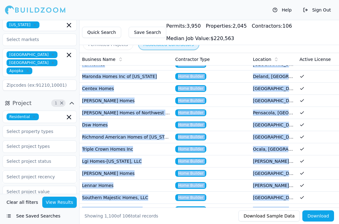
scroll to position [2403, 0]
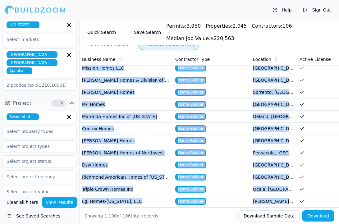
click at [57, 202] on button "View Results" at bounding box center [59, 202] width 35 height 11
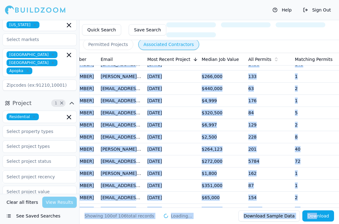
scroll to position [1095, 0]
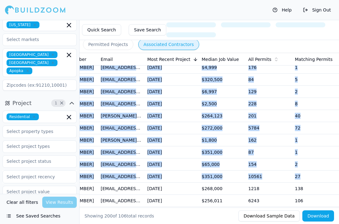
drag, startPoint x: 82, startPoint y: 71, endPoint x: 311, endPoint y: 180, distance: 253.2
click at [311, 180] on tbody "Stanley Martin Homes Home Builder Sorrento, FL (407) 467-9866 orlandopermitting…" at bounding box center [63, 183] width 552 height 2424
copy tbody "Stanley Martin Homes Home Builder Sorrento, FL (407) 467-9866 orlandopermitting…"
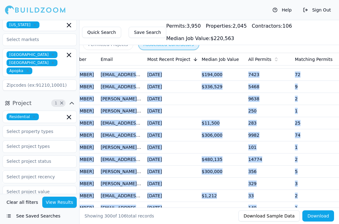
scroll to position [0, 0]
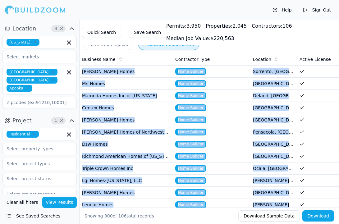
scroll to position [0, 292]
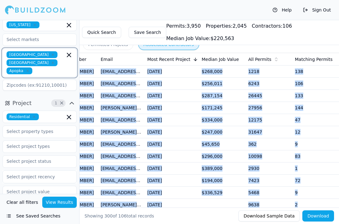
click at [69, 54] on icon "button" at bounding box center [69, 55] width 4 height 4
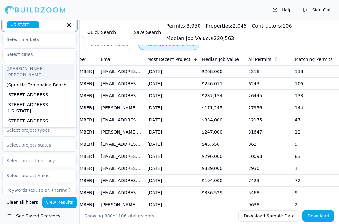
click at [70, 25] on icon "button" at bounding box center [68, 24] width 7 height 7
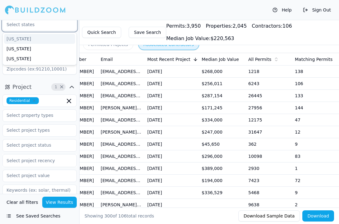
click at [41, 39] on div "[US_STATE]" at bounding box center [39, 39] width 71 height 10
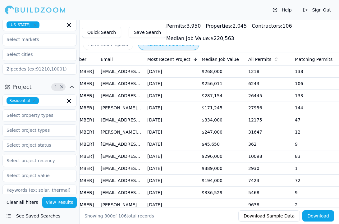
click at [80, 39] on div "Quick Search Save Search Permits: 3,950 Properties: 2,045 Contractors: 106 Medi…" at bounding box center [210, 32] width 260 height 25
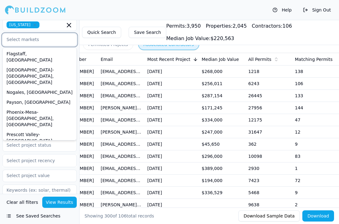
click at [44, 41] on input "text" at bounding box center [36, 39] width 66 height 11
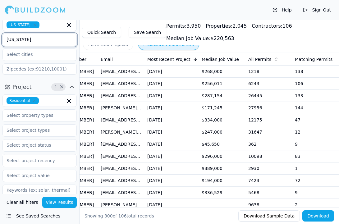
type input "[US_STATE]"
drag, startPoint x: 40, startPoint y: 38, endPoint x: -3, endPoint y: 38, distance: 43.2
click at [0, 38] on html "Help Sign Out Location 1 × Arizona Arizona Project 1 × Residential Select proje…" at bounding box center [169, 112] width 339 height 224
click at [87, 10] on div "Help Sign Out" at bounding box center [169, 10] width 339 height 20
click at [46, 53] on input "text" at bounding box center [36, 54] width 66 height 11
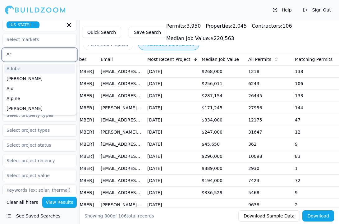
type input "Ari"
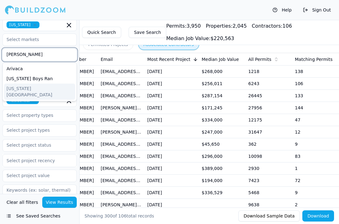
click at [22, 87] on div "Arizona City" at bounding box center [39, 92] width 71 height 16
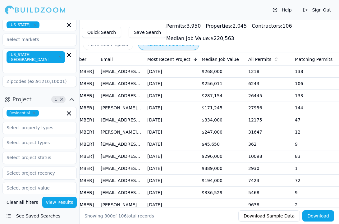
click at [57, 204] on button "View Results" at bounding box center [59, 202] width 35 height 11
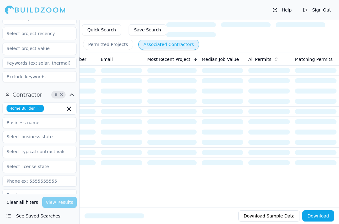
scroll to position [250, 0]
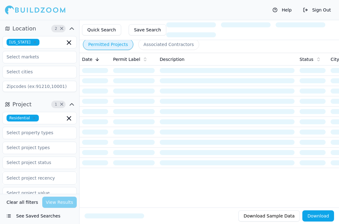
click at [120, 47] on button "Permitted Projects" at bounding box center [108, 44] width 50 height 11
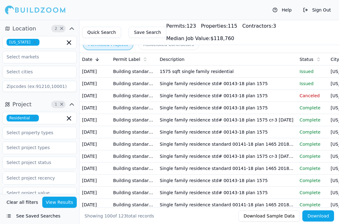
click at [148, 48] on button "Associated Contractors" at bounding box center [168, 44] width 61 height 11
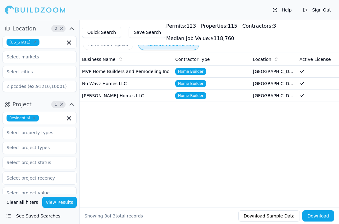
click at [33, 44] on icon "button" at bounding box center [35, 42] width 4 height 4
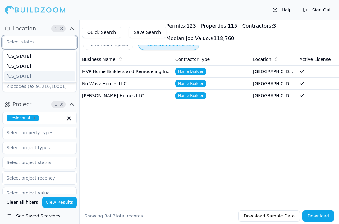
click at [30, 76] on div "[US_STATE]" at bounding box center [39, 76] width 71 height 10
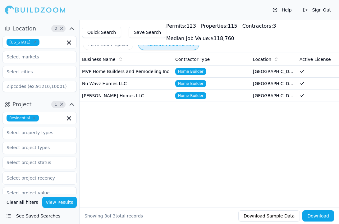
click at [42, 23] on div "Location 2 × Hawaii" at bounding box center [39, 59] width 79 height 76
click at [51, 58] on input "text" at bounding box center [36, 56] width 66 height 11
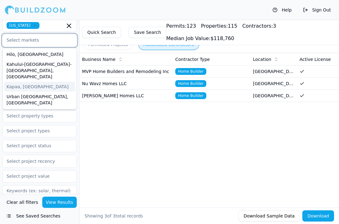
scroll to position [10, 0]
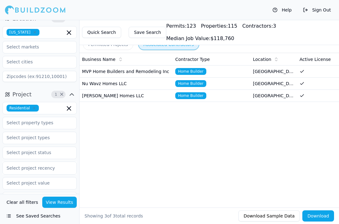
click at [80, 48] on div "Permitted Projects Associated Contractors" at bounding box center [210, 44] width 260 height 16
click at [39, 64] on input "text" at bounding box center [36, 61] width 66 height 11
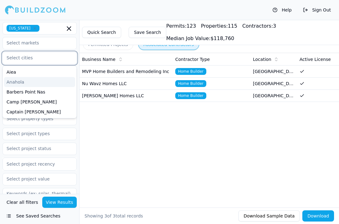
scroll to position [13, 0]
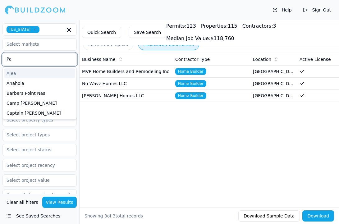
type input "Pah"
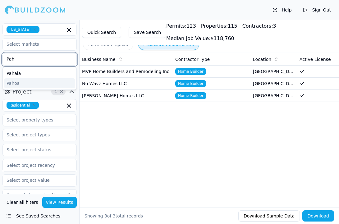
click at [21, 82] on div "Pahoa" at bounding box center [39, 83] width 71 height 10
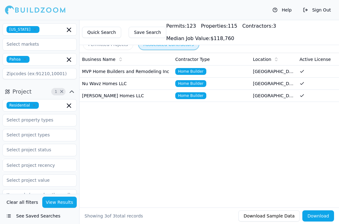
click at [106, 131] on div "Business Name Contractor Type Location Active License Phone Number Email Most R…" at bounding box center [210, 120] width 260 height 135
click at [67, 202] on button "View Results" at bounding box center [59, 202] width 35 height 11
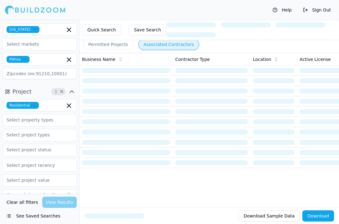
scroll to position [250, 0]
